Goal: Book appointment/travel/reservation

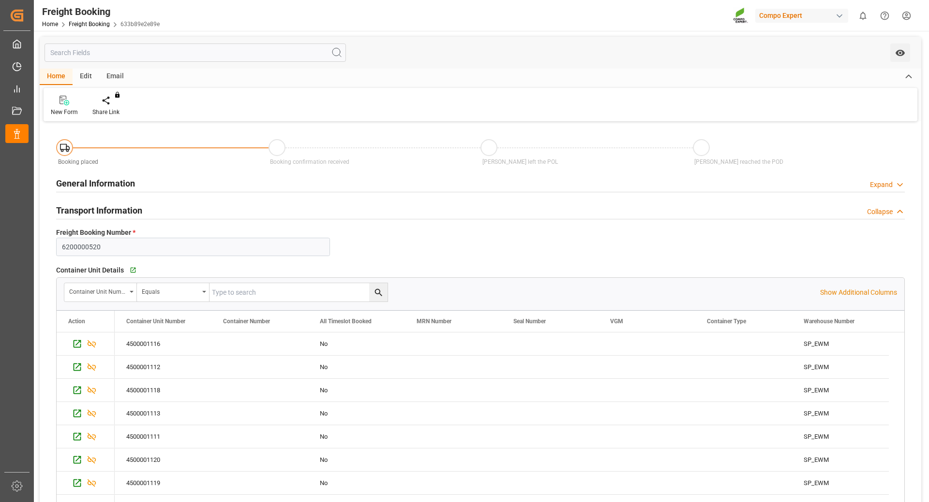
scroll to position [97, 0]
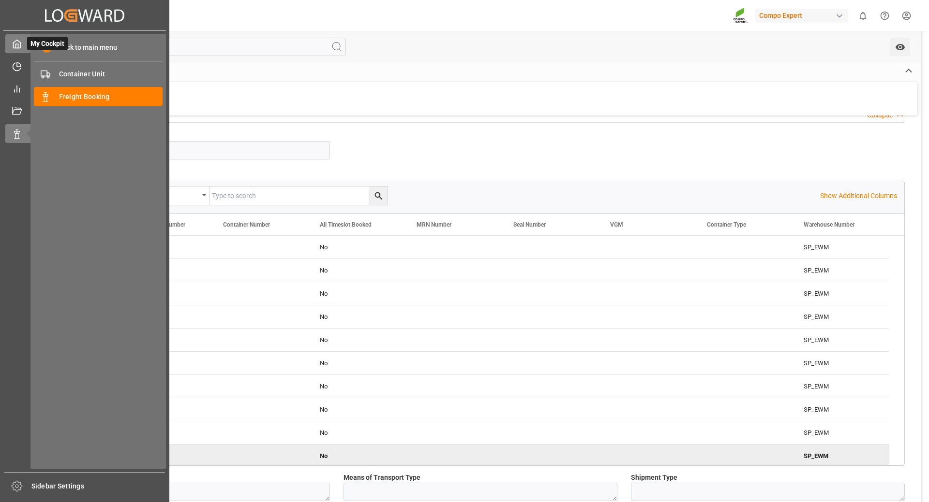
click at [15, 46] on icon at bounding box center [17, 44] width 10 height 10
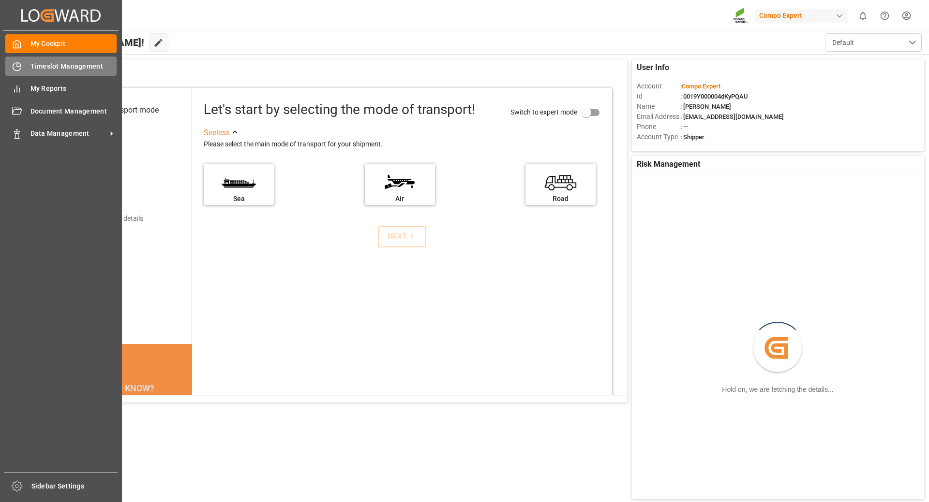
click at [44, 70] on span "Timeslot Management" at bounding box center [73, 66] width 87 height 10
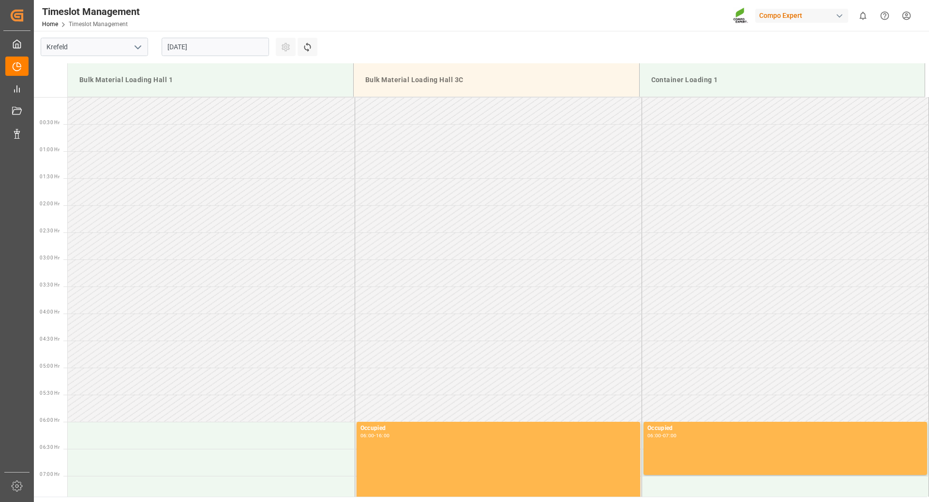
scroll to position [698, 0]
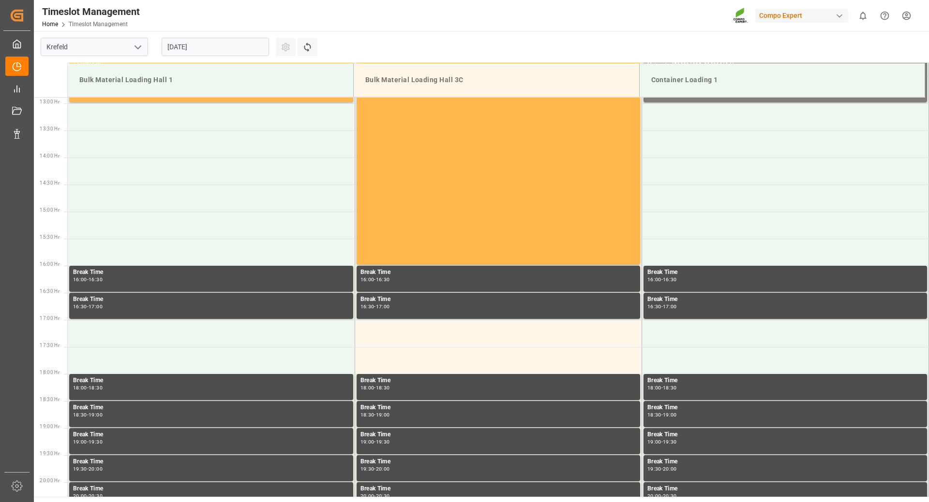
click at [248, 48] on input "29.08.2025" at bounding box center [215, 47] width 107 height 18
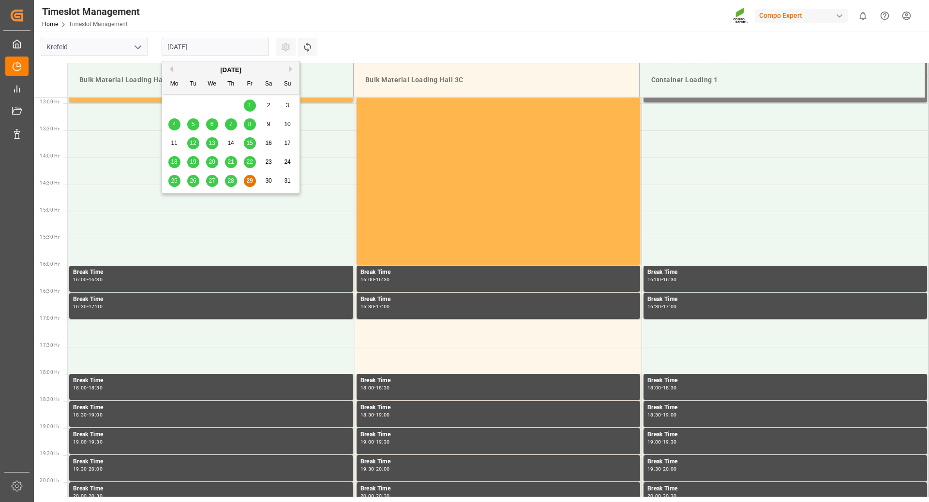
click at [291, 68] on button "Next Month" at bounding box center [292, 69] width 6 height 6
click at [254, 105] on div "5" at bounding box center [250, 106] width 12 height 12
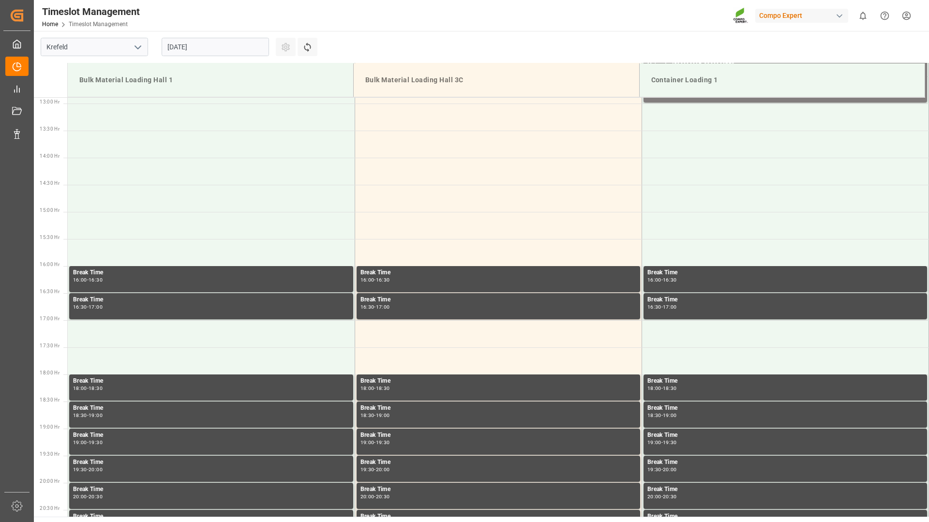
click at [207, 46] on input "[DATE]" at bounding box center [215, 47] width 107 height 18
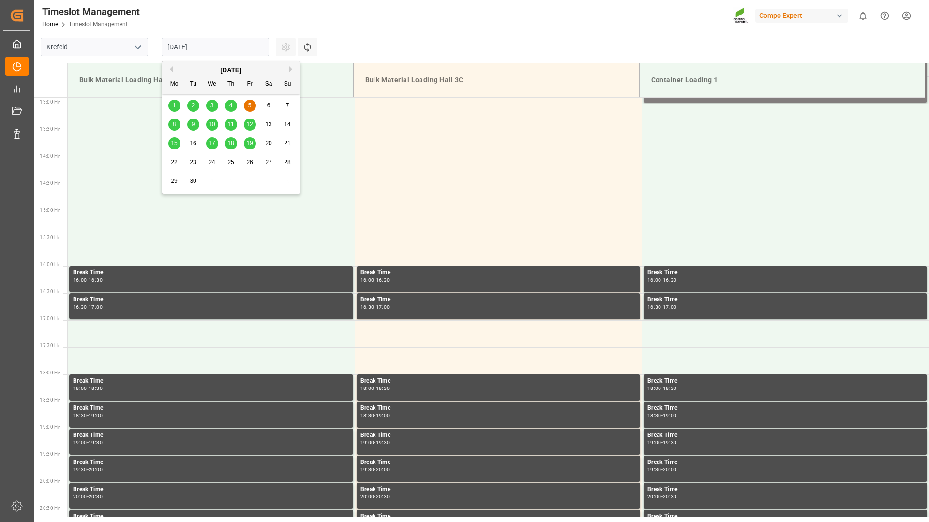
click at [174, 105] on span "1" at bounding box center [174, 105] width 3 height 7
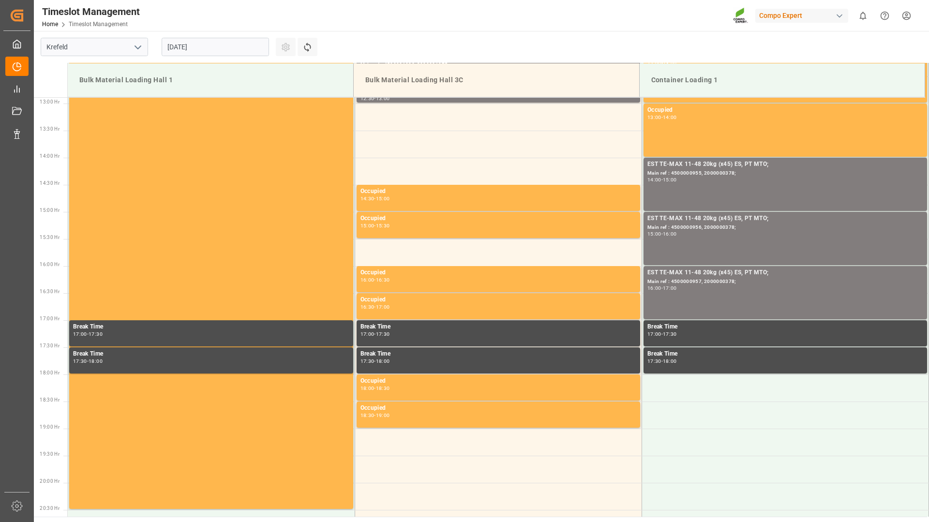
click at [218, 40] on input "01.09.2025" at bounding box center [215, 47] width 107 height 18
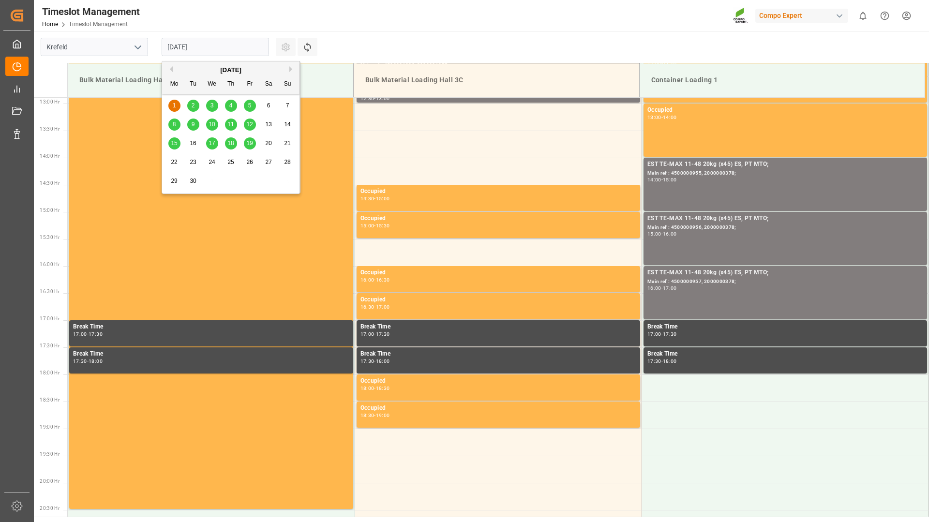
click at [194, 106] on span "2" at bounding box center [193, 105] width 3 height 7
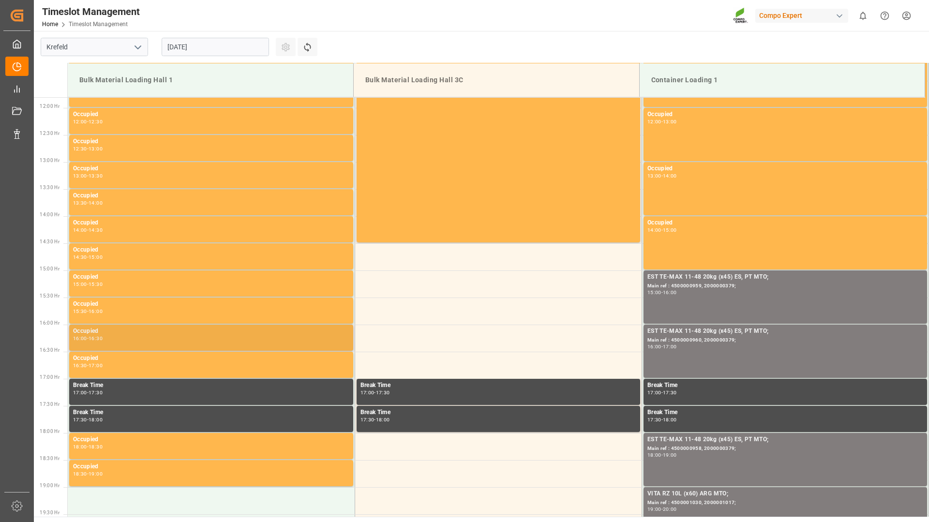
scroll to position [398, 0]
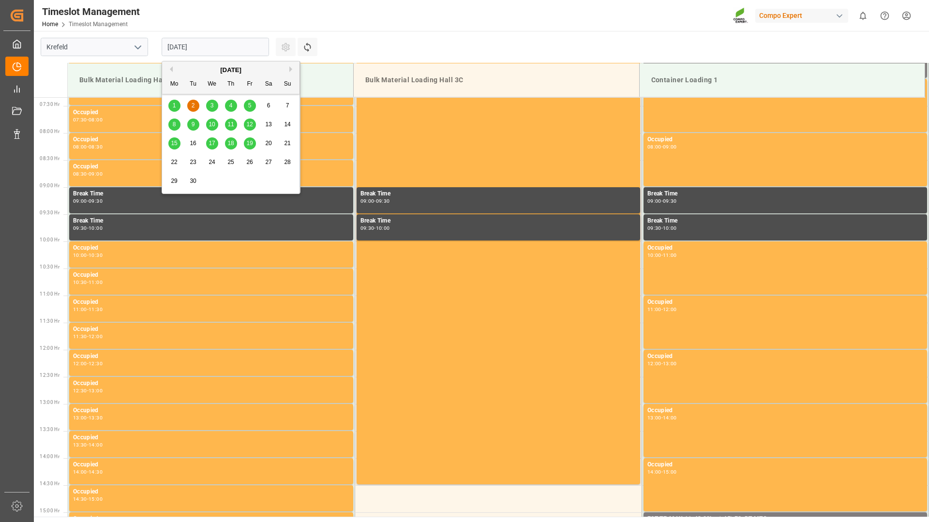
click at [207, 46] on input "02.09.2025" at bounding box center [215, 47] width 107 height 18
click at [215, 107] on div "3" at bounding box center [212, 106] width 12 height 12
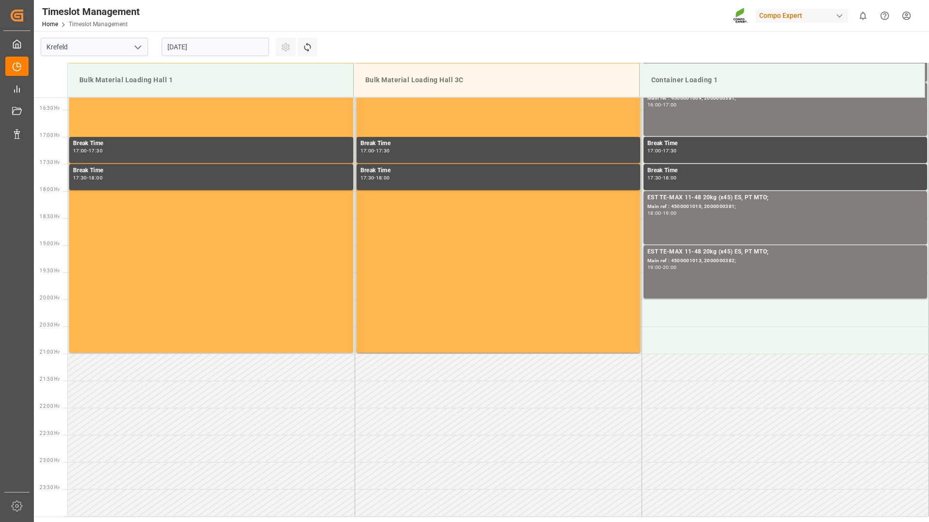
scroll to position [688, 0]
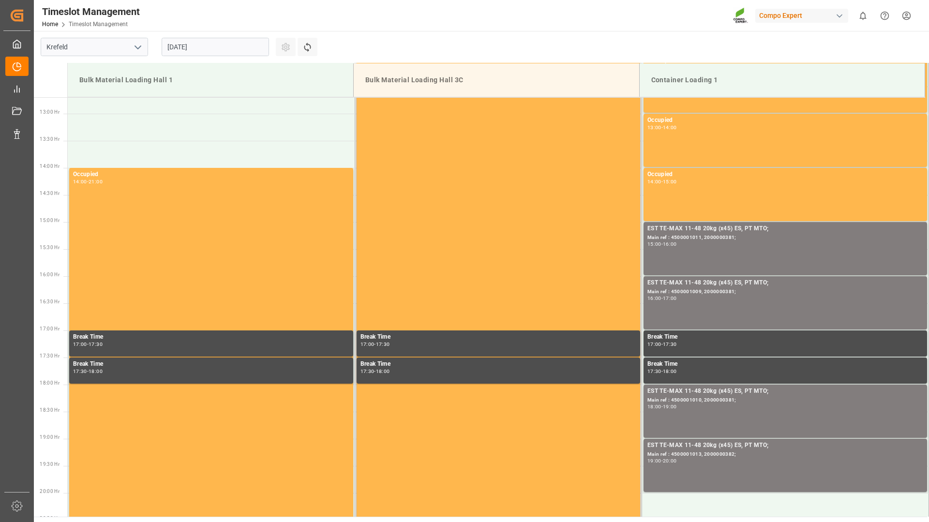
click at [234, 45] on input "03.09.2025" at bounding box center [215, 47] width 107 height 18
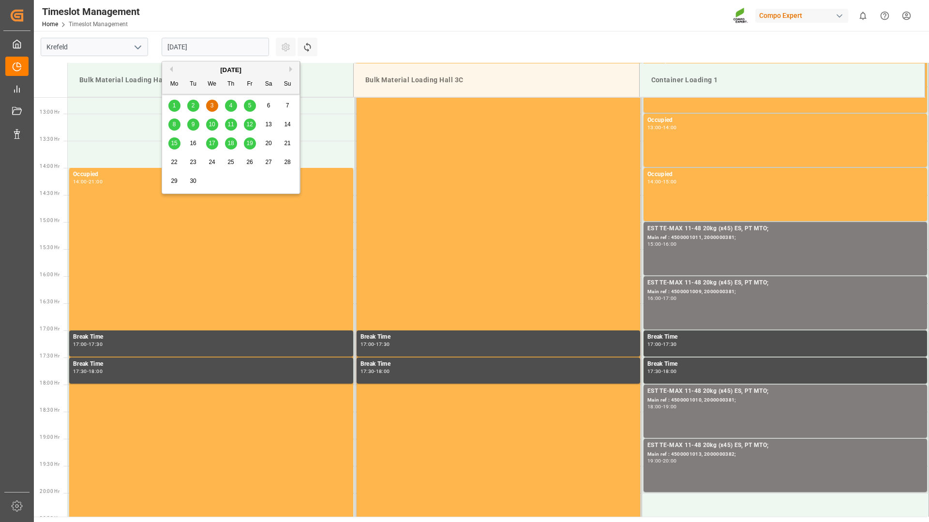
click at [228, 109] on div "4" at bounding box center [231, 106] width 12 height 12
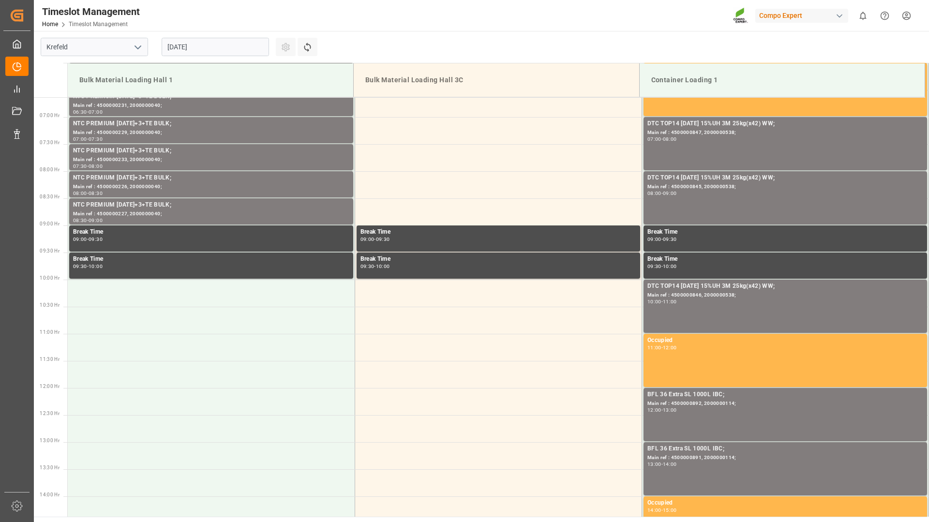
scroll to position [214, 0]
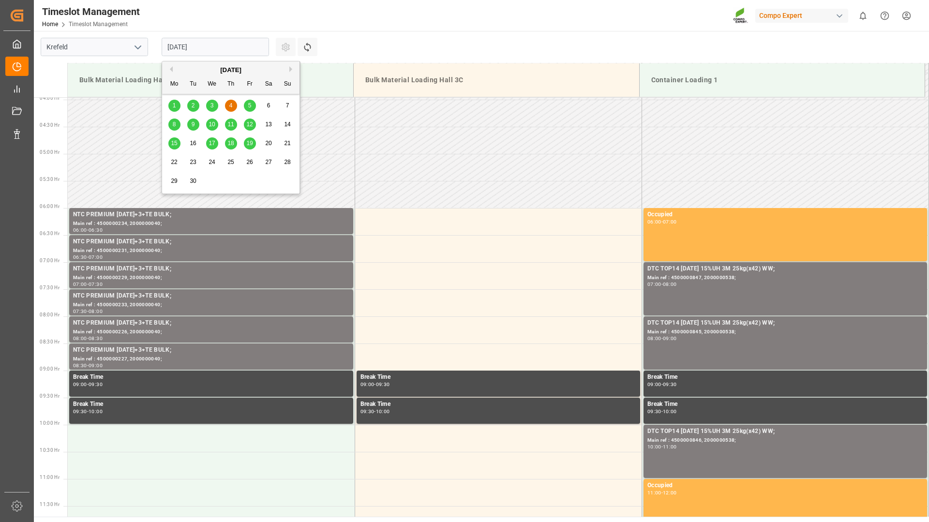
click at [215, 49] on input "04.09.2025" at bounding box center [215, 47] width 107 height 18
click at [247, 105] on div "5" at bounding box center [250, 106] width 12 height 12
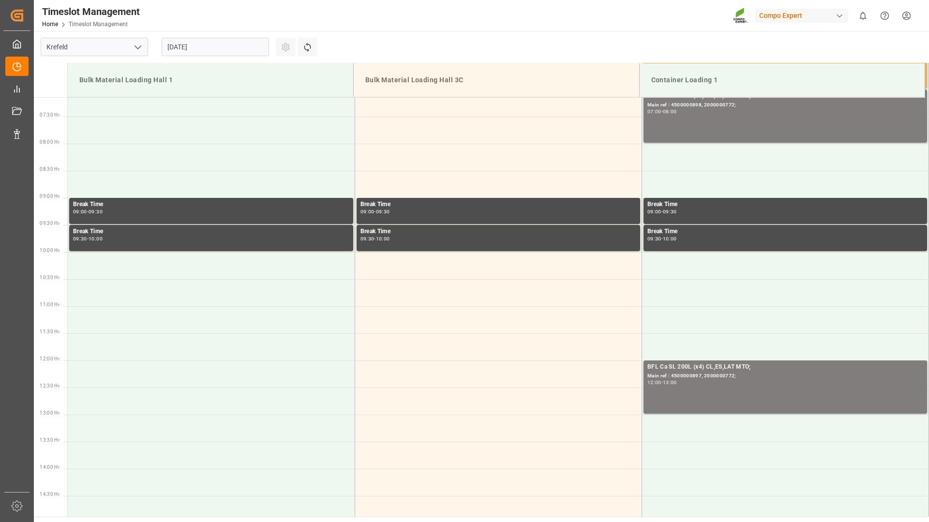
scroll to position [532, 0]
